Goal: Task Accomplishment & Management: Manage account settings

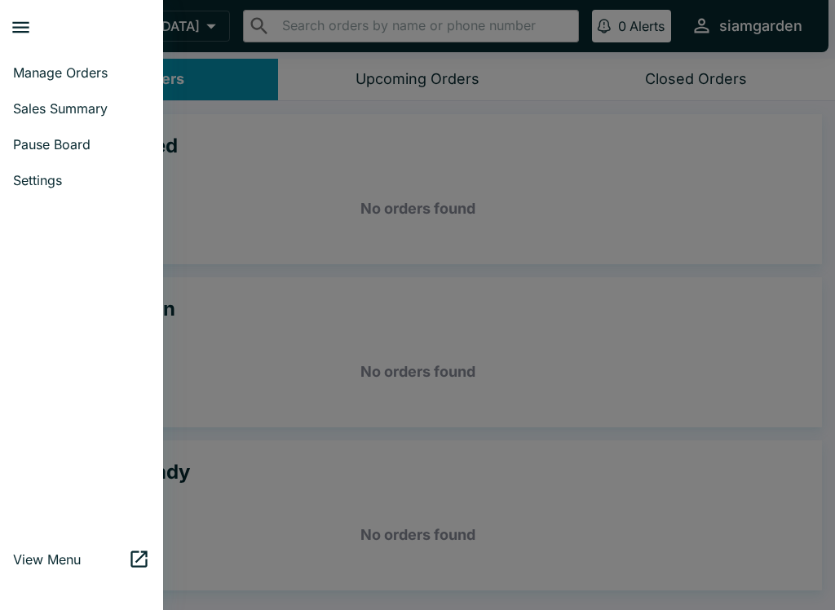
click at [28, 106] on span "Sales Summary" at bounding box center [81, 108] width 137 height 16
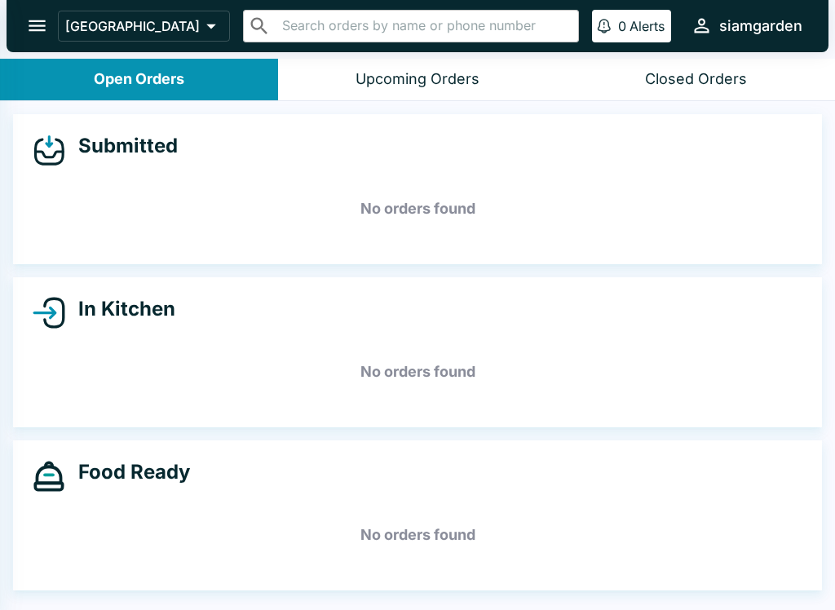
select select "03:00"
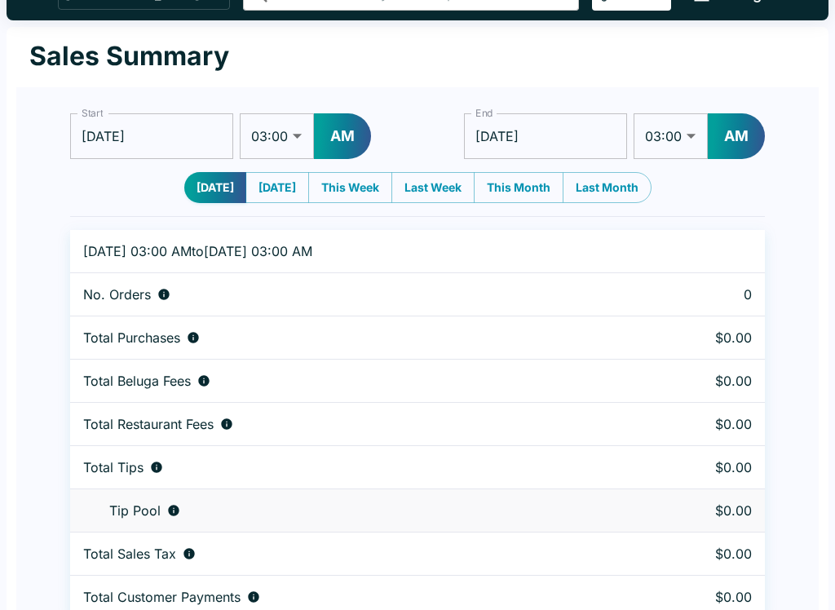
scroll to position [50, 0]
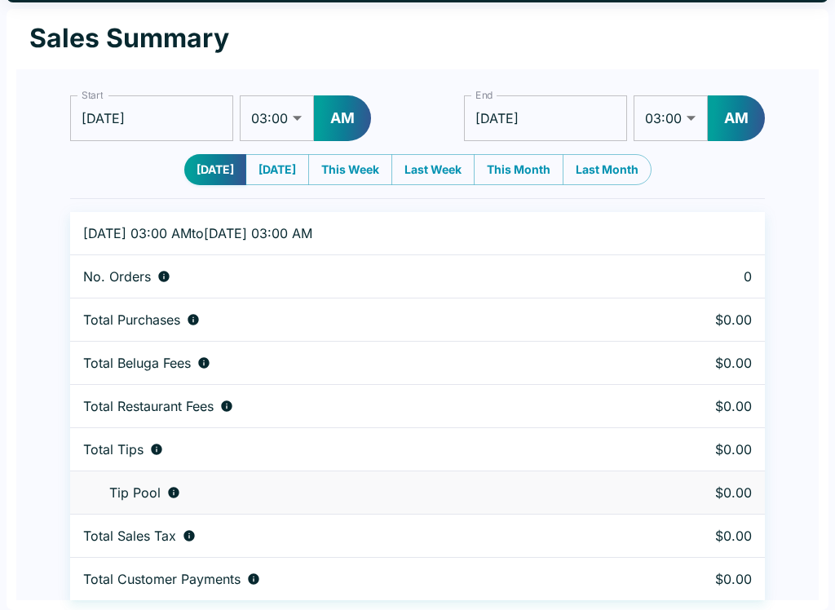
click at [339, 174] on button "This Week" at bounding box center [350, 169] width 84 height 31
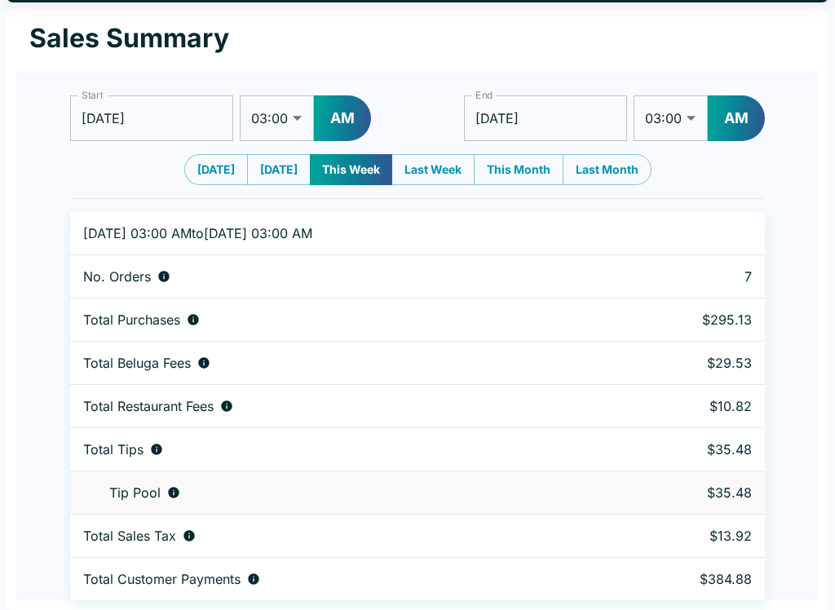
click at [208, 125] on input "[DATE]" at bounding box center [151, 118] width 163 height 46
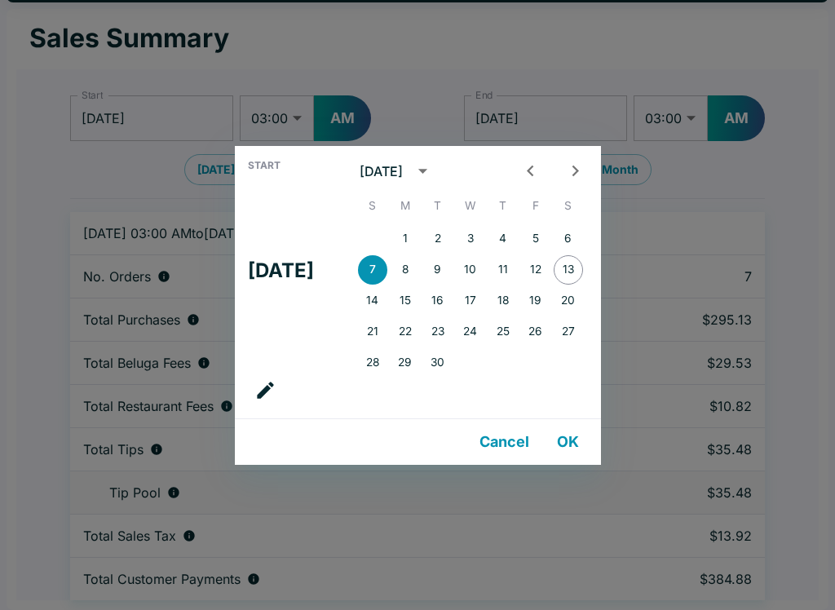
click at [480, 242] on button "3" at bounding box center [470, 238] width 29 height 29
click at [572, 449] on button "OK" at bounding box center [568, 442] width 52 height 33
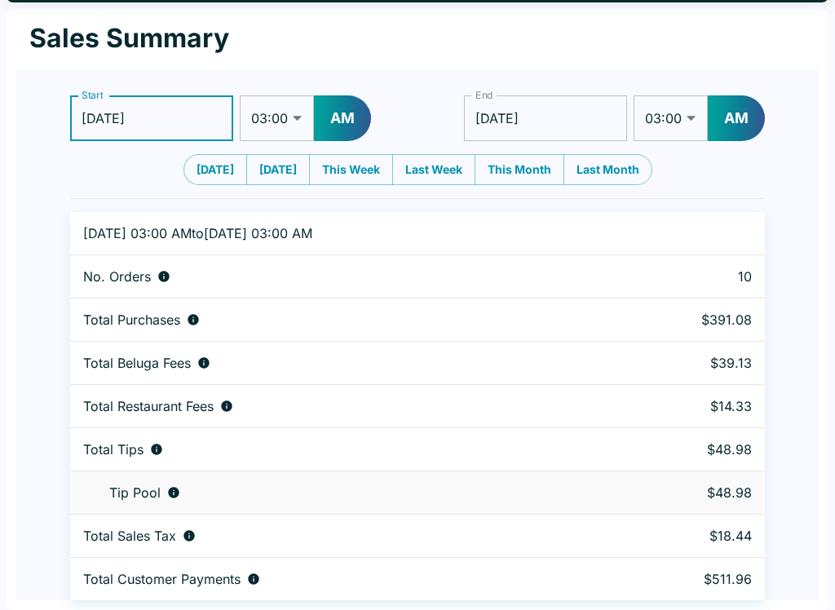
click at [197, 183] on button "[DATE]" at bounding box center [215, 169] width 64 height 31
type input "[DATE]"
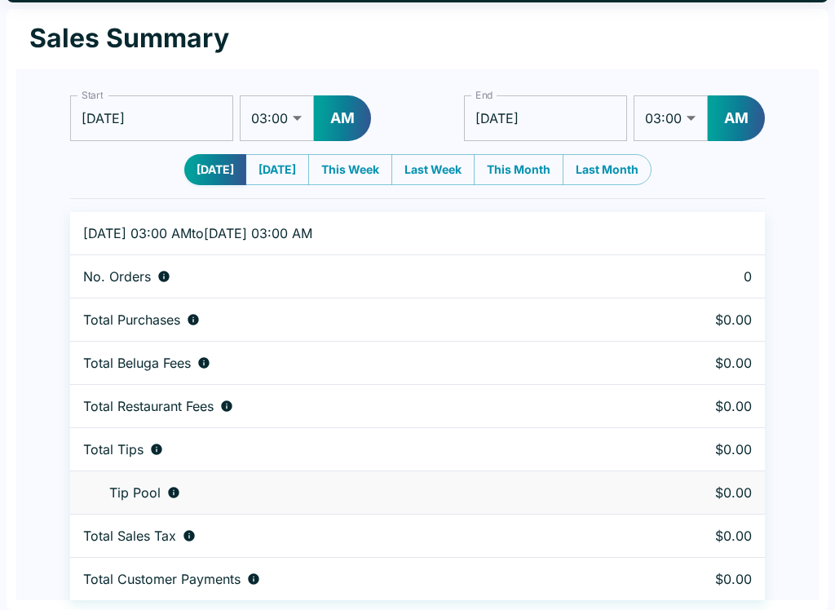
click at [116, 40] on h1 "Sales Summary" at bounding box center [129, 38] width 200 height 33
click at [109, 122] on input "[DATE]" at bounding box center [151, 118] width 163 height 46
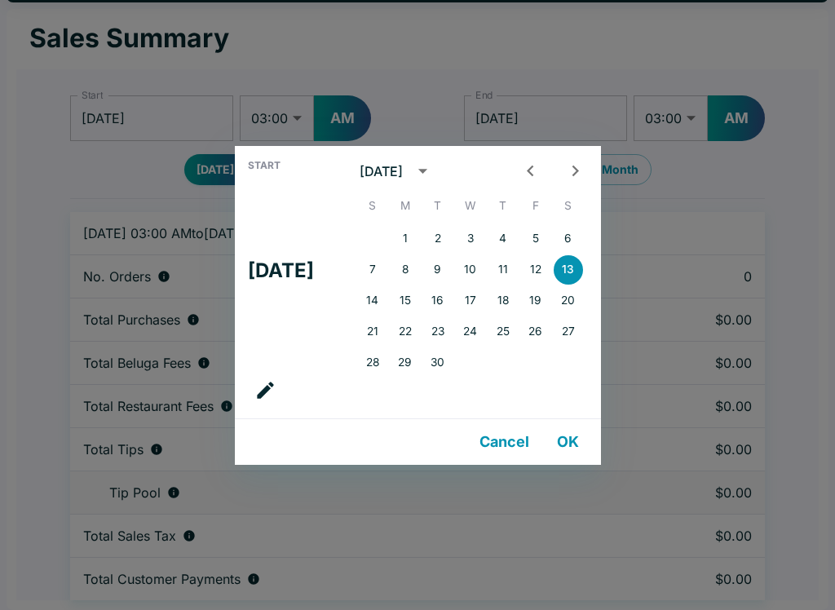
click at [508, 444] on button "Cancel" at bounding box center [504, 442] width 63 height 33
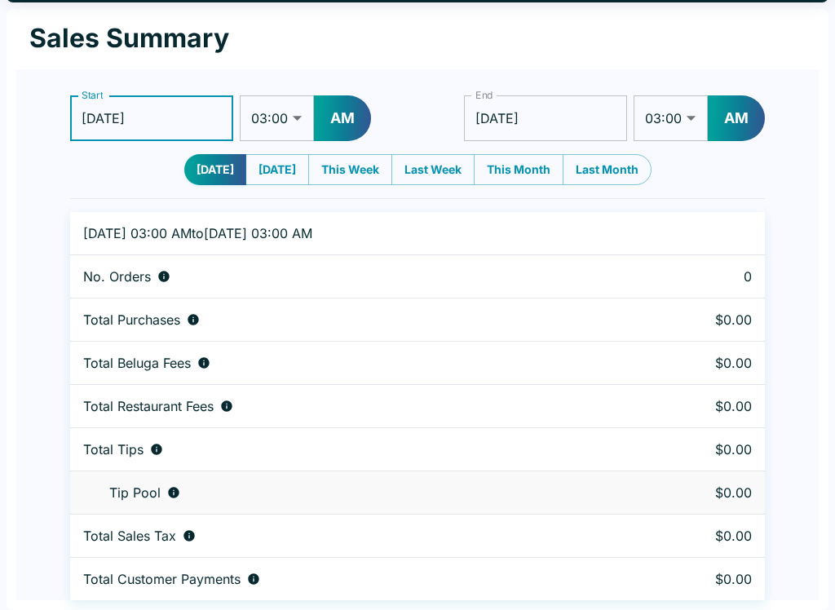
click at [114, 48] on h1 "Sales Summary" at bounding box center [129, 38] width 200 height 33
click at [120, 46] on h1 "Sales Summary" at bounding box center [129, 38] width 200 height 33
click at [420, 480] on td "Tip Pool" at bounding box center [349, 492] width 558 height 43
click at [385, 605] on div "Sales Summary Start [DATE] Start 01:00 01:30 02:00 02:30 03:00 03:30 04:00 04:3…" at bounding box center [418, 309] width 822 height 601
click at [833, 271] on div "Siam Garden Café ​ ​ 0 Alerts siamgarden Sales Summary Start [DATE] Start 01:00…" at bounding box center [417, 255] width 835 height 610
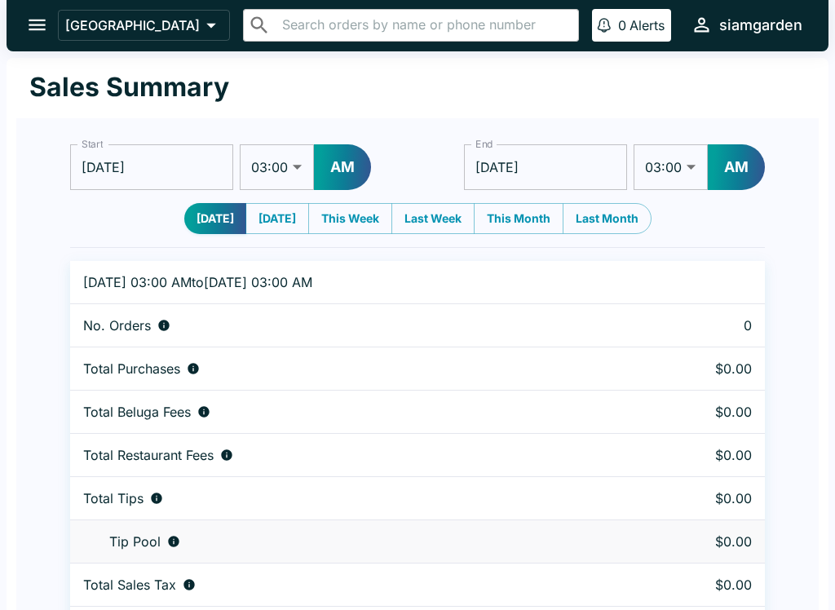
scroll to position [0, 0]
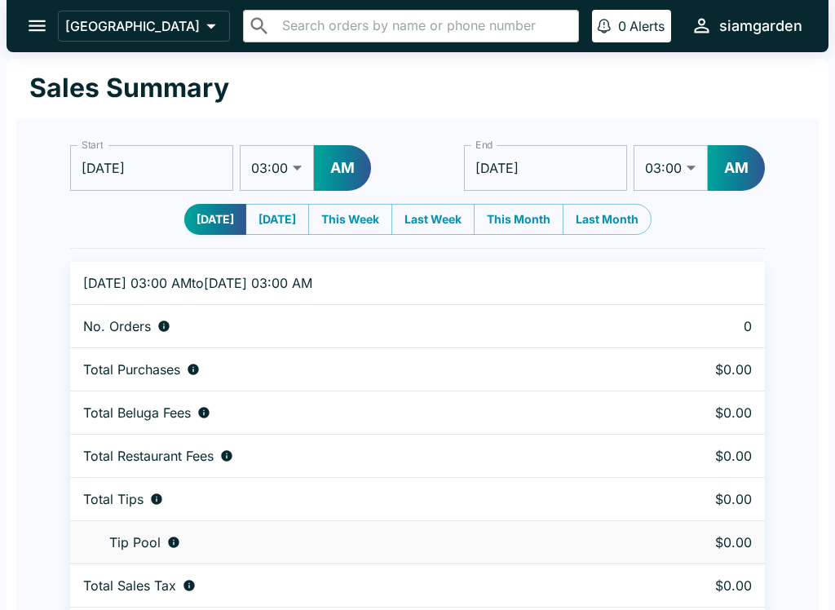
click at [42, 33] on icon "open drawer" at bounding box center [37, 26] width 22 height 22
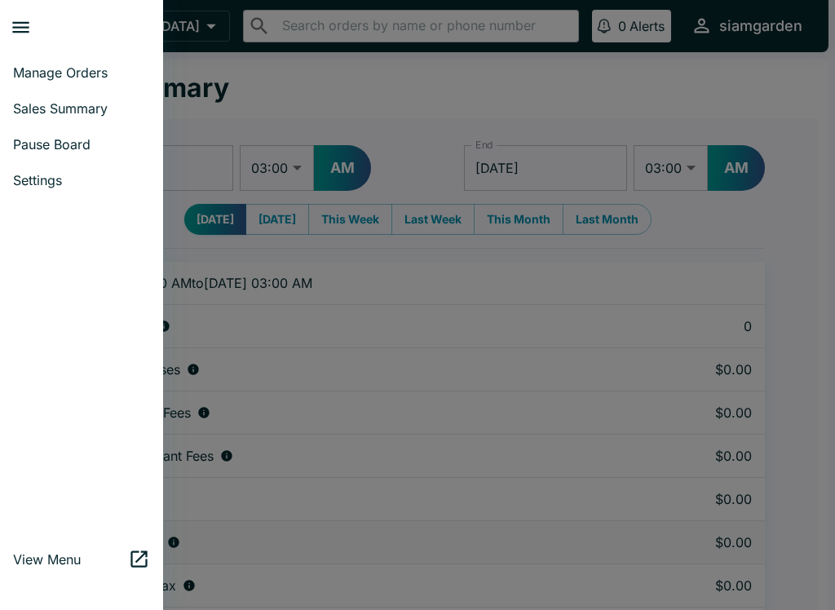
click at [60, 577] on link "View Menu" at bounding box center [81, 559] width 163 height 36
click at [60, 576] on div at bounding box center [417, 305] width 835 height 610
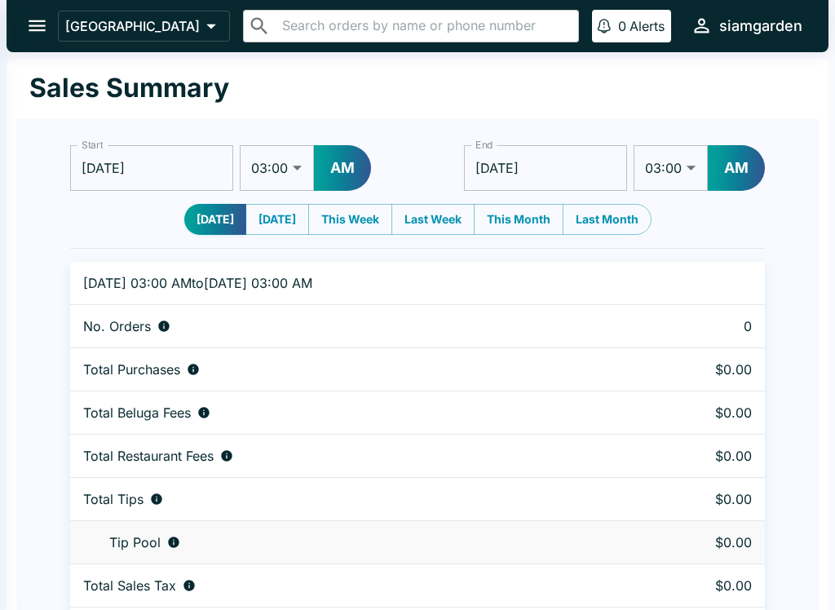
click at [45, 568] on div "Start [DATE] Start 01:00 01:30 02:00 02:30 03:00 03:30 04:00 04:30 05:00 05:30 …" at bounding box center [417, 384] width 802 height 531
click at [35, 28] on icon "open drawer" at bounding box center [37, 26] width 22 height 22
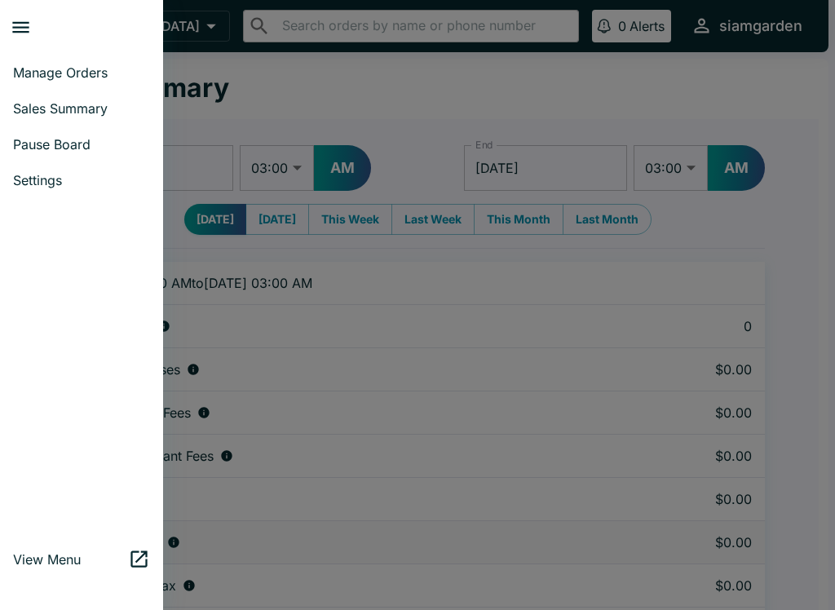
click at [103, 73] on span "Manage Orders" at bounding box center [81, 72] width 137 height 16
